Goal: Information Seeking & Learning: Learn about a topic

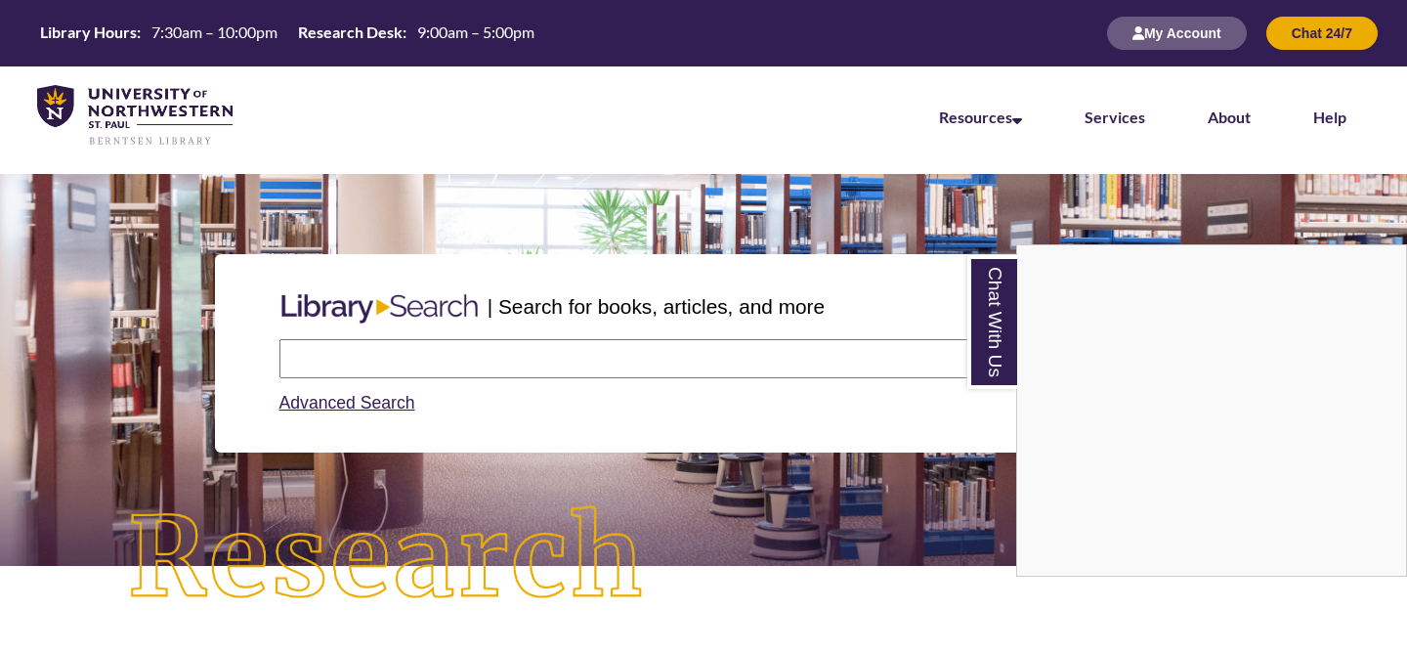
click at [323, 369] on div "Chat With Us" at bounding box center [703, 326] width 1407 height 653
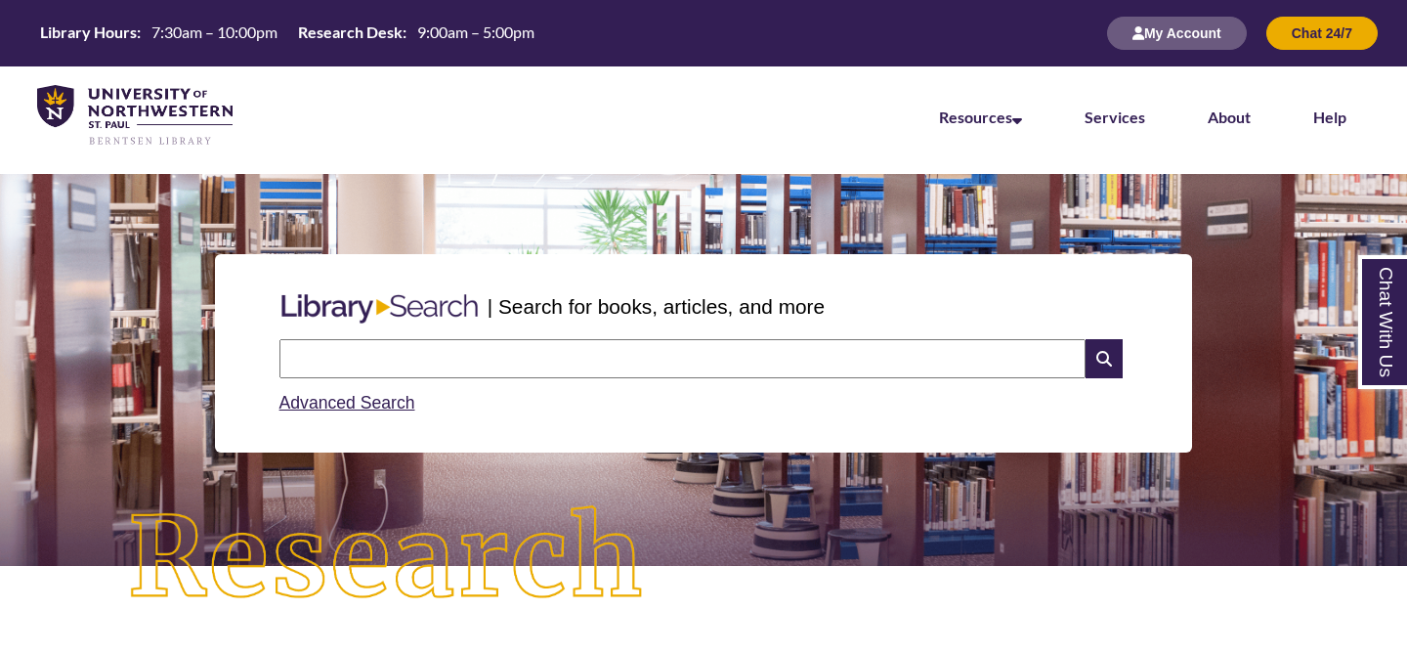
click at [316, 368] on input "text" at bounding box center [683, 358] width 806 height 39
type input "**********"
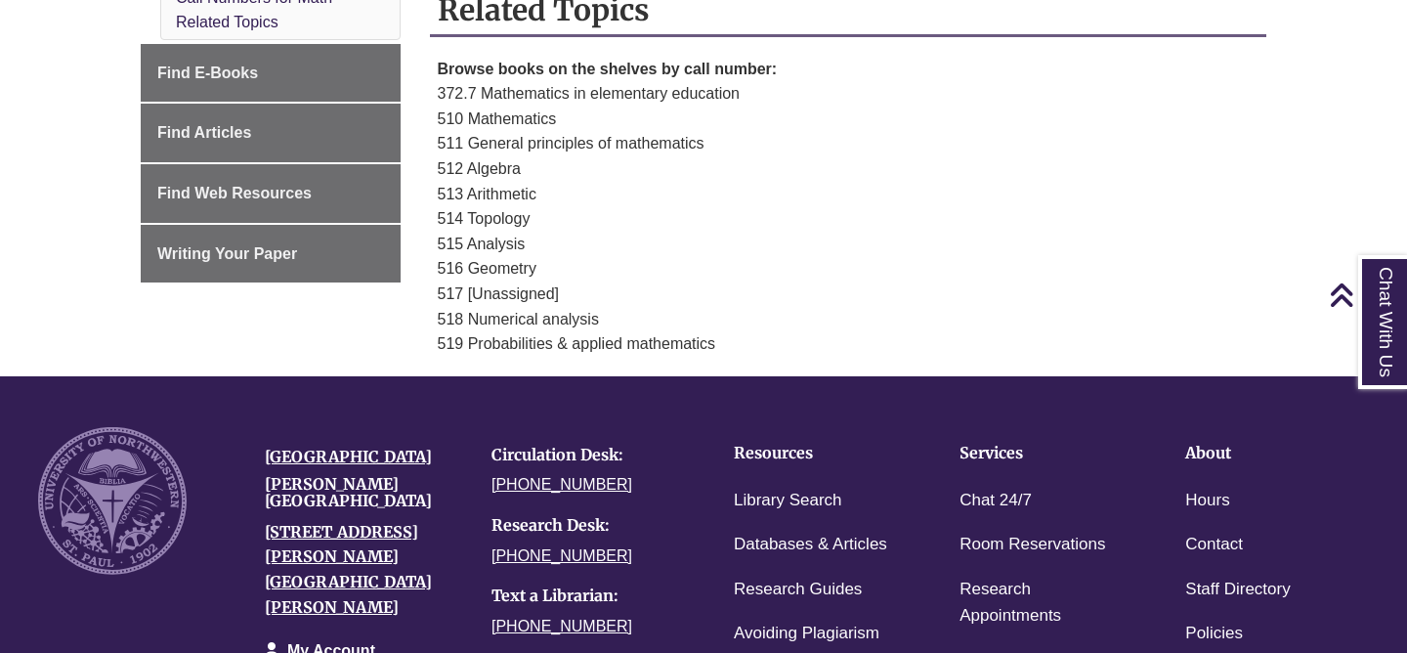
scroll to position [840, 0]
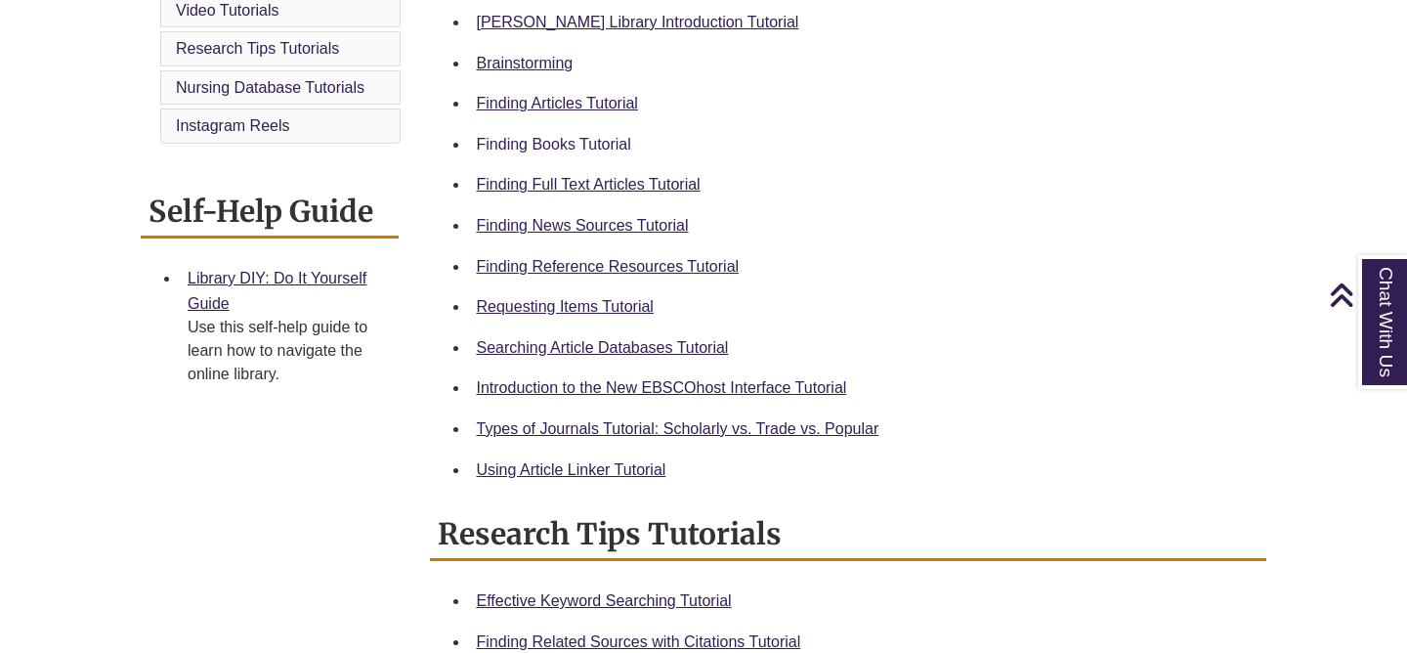
scroll to position [618, 0]
click at [496, 158] on li "Finding Books Tutorial" at bounding box center [864, 145] width 791 height 41
click at [493, 149] on link "Finding Books Tutorial" at bounding box center [554, 145] width 154 height 17
